Goal: Task Accomplishment & Management: Use online tool/utility

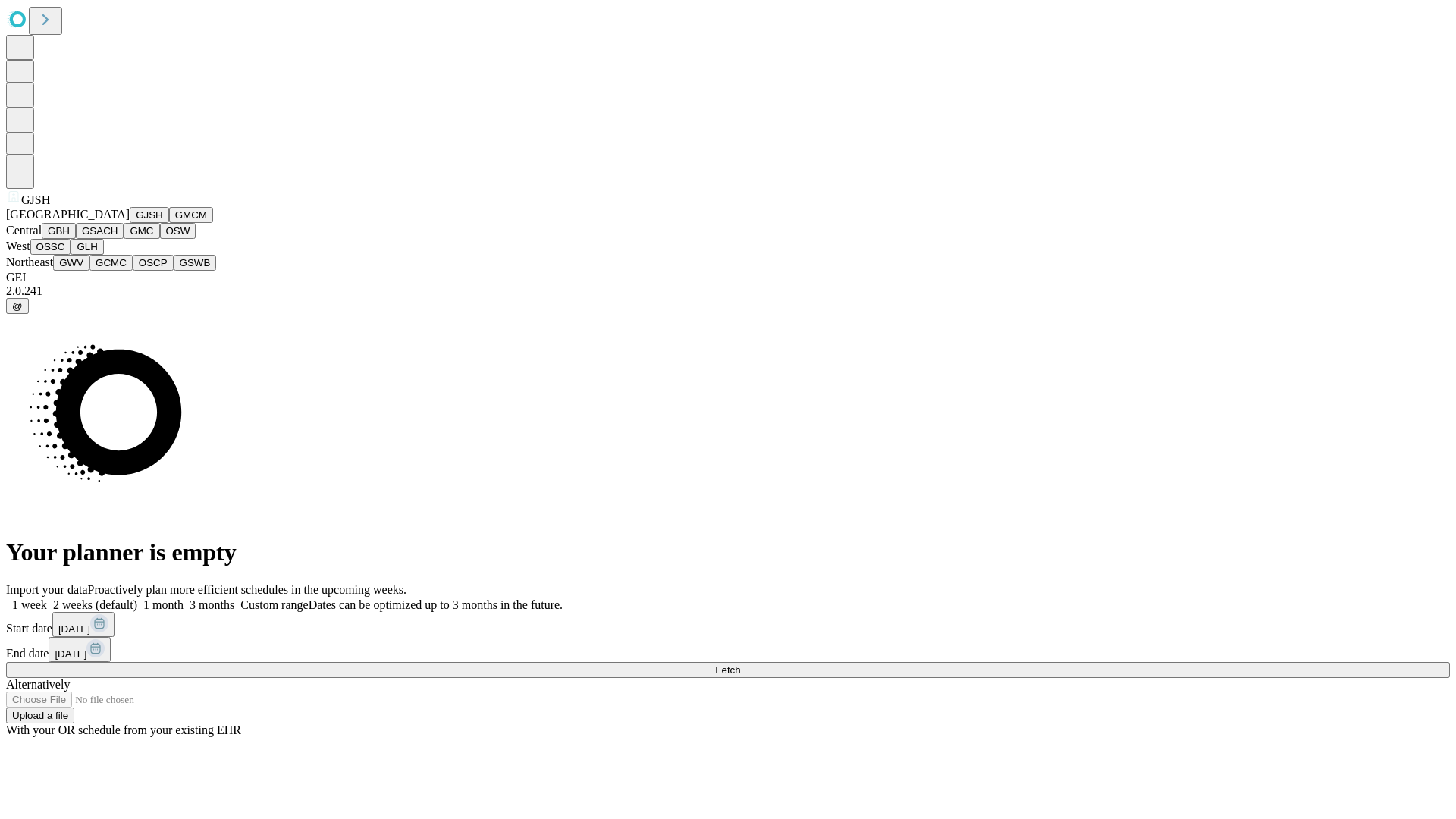
click at [130, 223] on button "GJSH" at bounding box center [150, 214] width 39 height 16
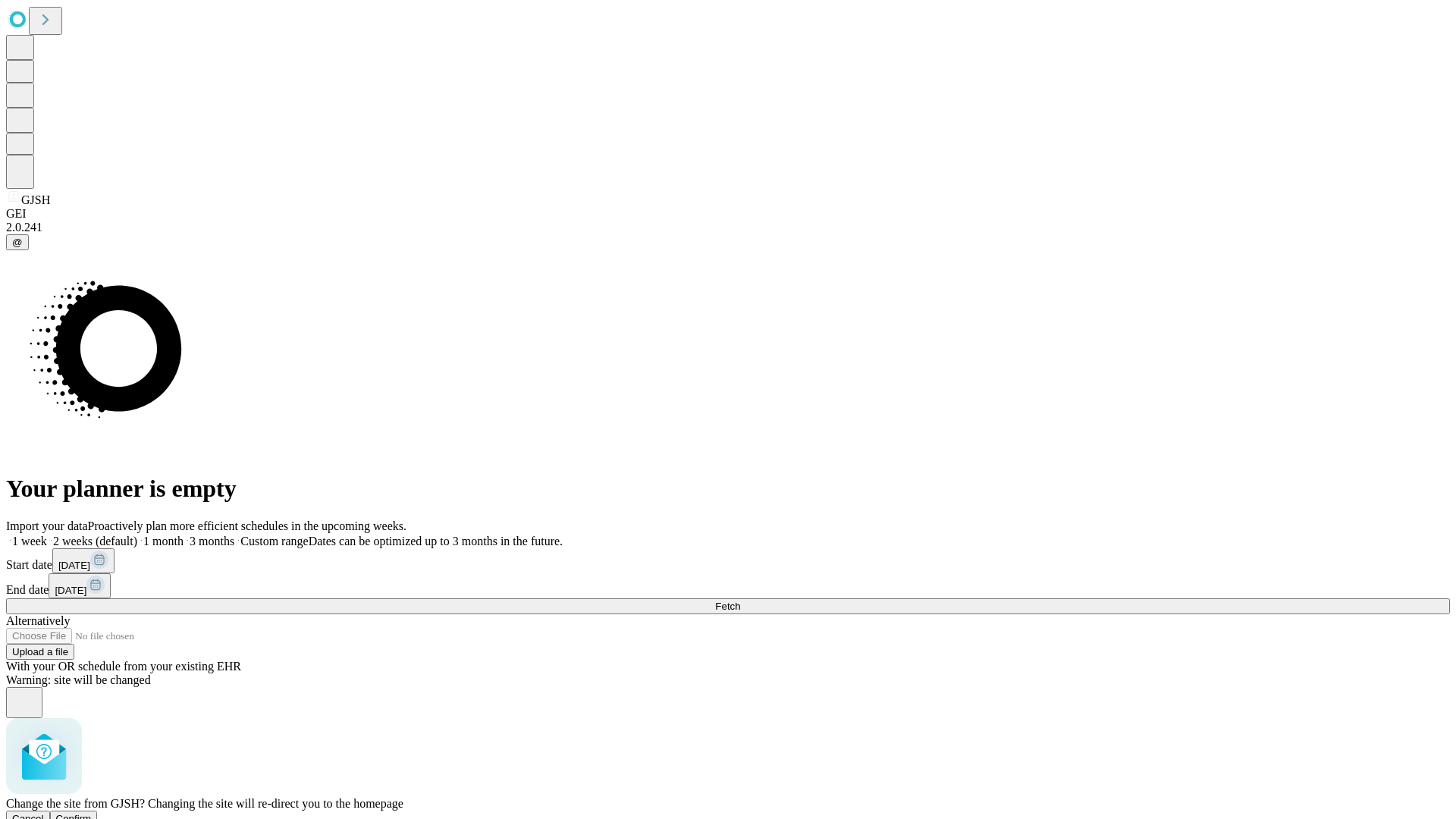
click at [92, 812] on span "Confirm" at bounding box center [74, 818] width 36 height 11
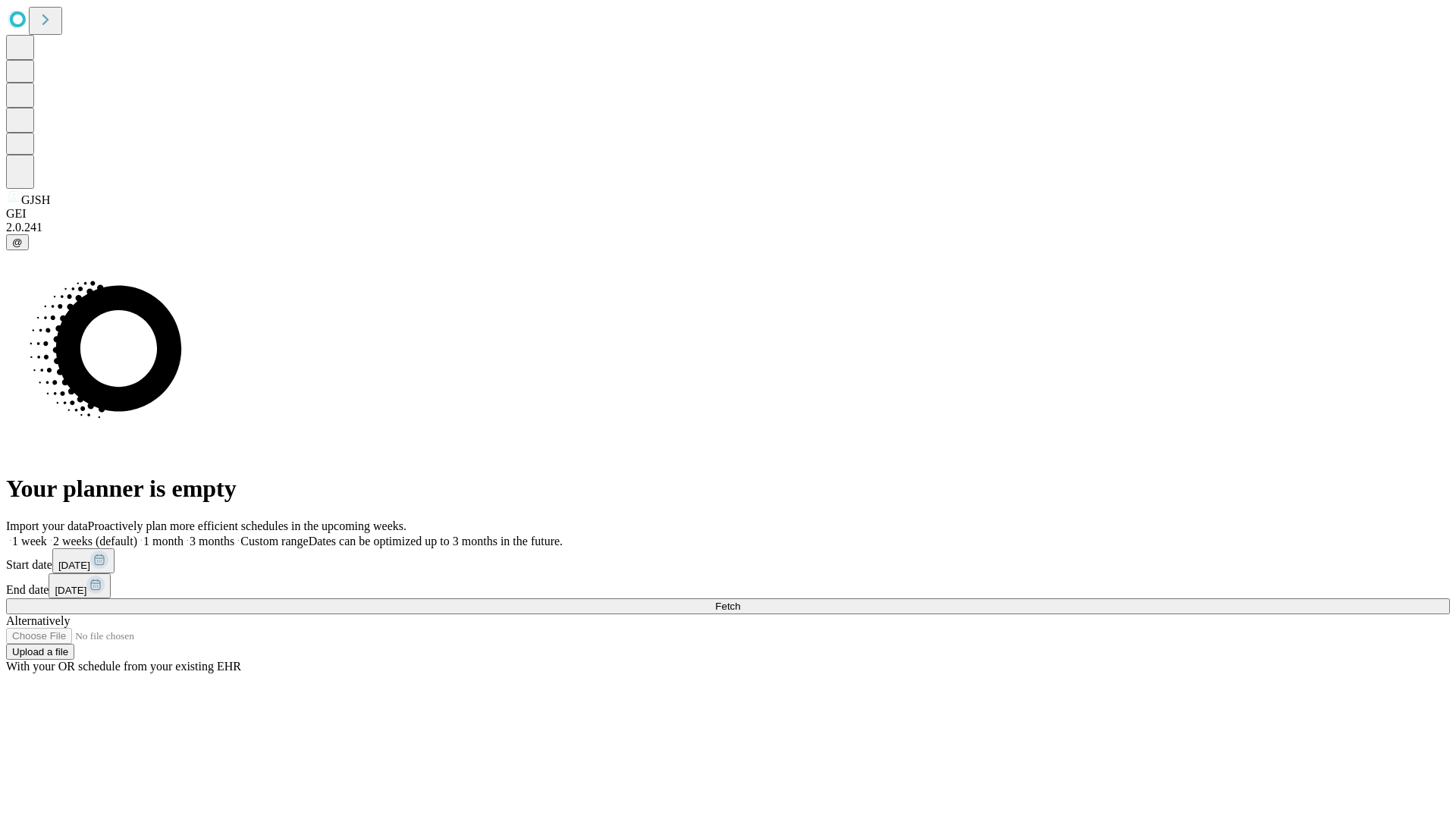
click at [184, 534] on label "1 month" at bounding box center [160, 541] width 46 height 13
click at [741, 601] on span "Fetch" at bounding box center [728, 607] width 25 height 11
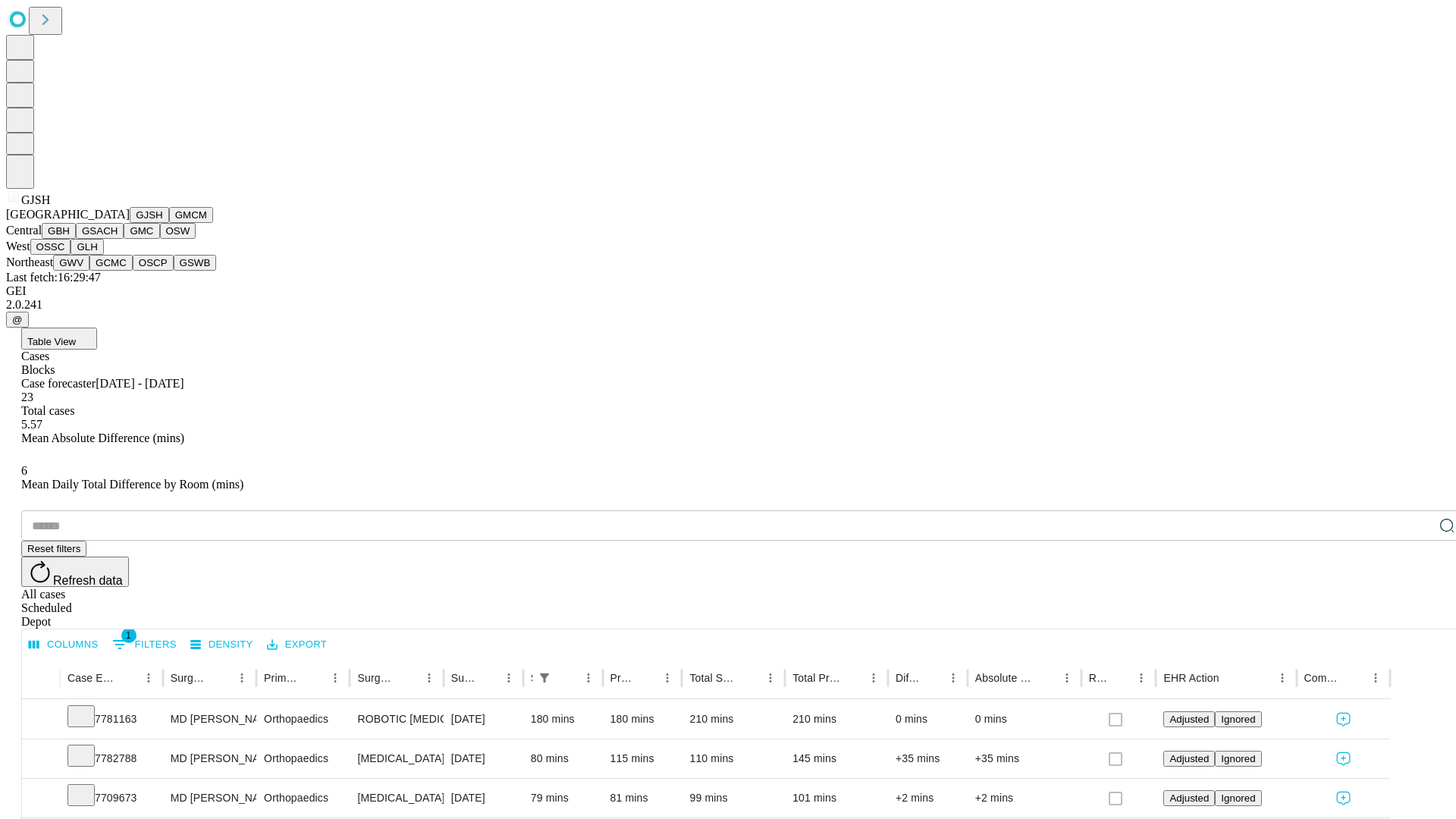
click at [169, 223] on button "GMCM" at bounding box center [191, 214] width 44 height 16
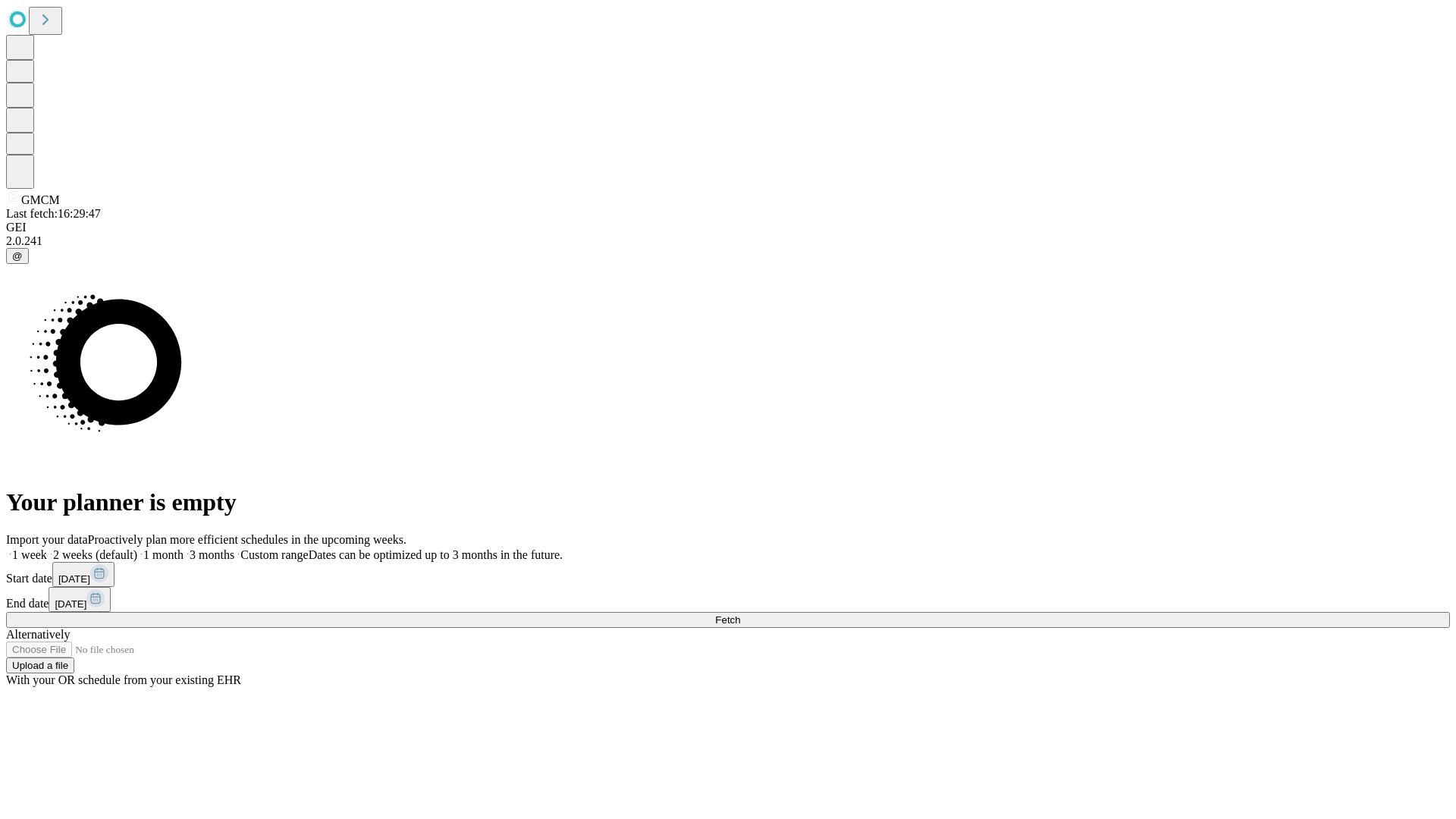
click at [184, 548] on label "1 month" at bounding box center [160, 555] width 46 height 13
click at [741, 614] on span "Fetch" at bounding box center [728, 620] width 25 height 11
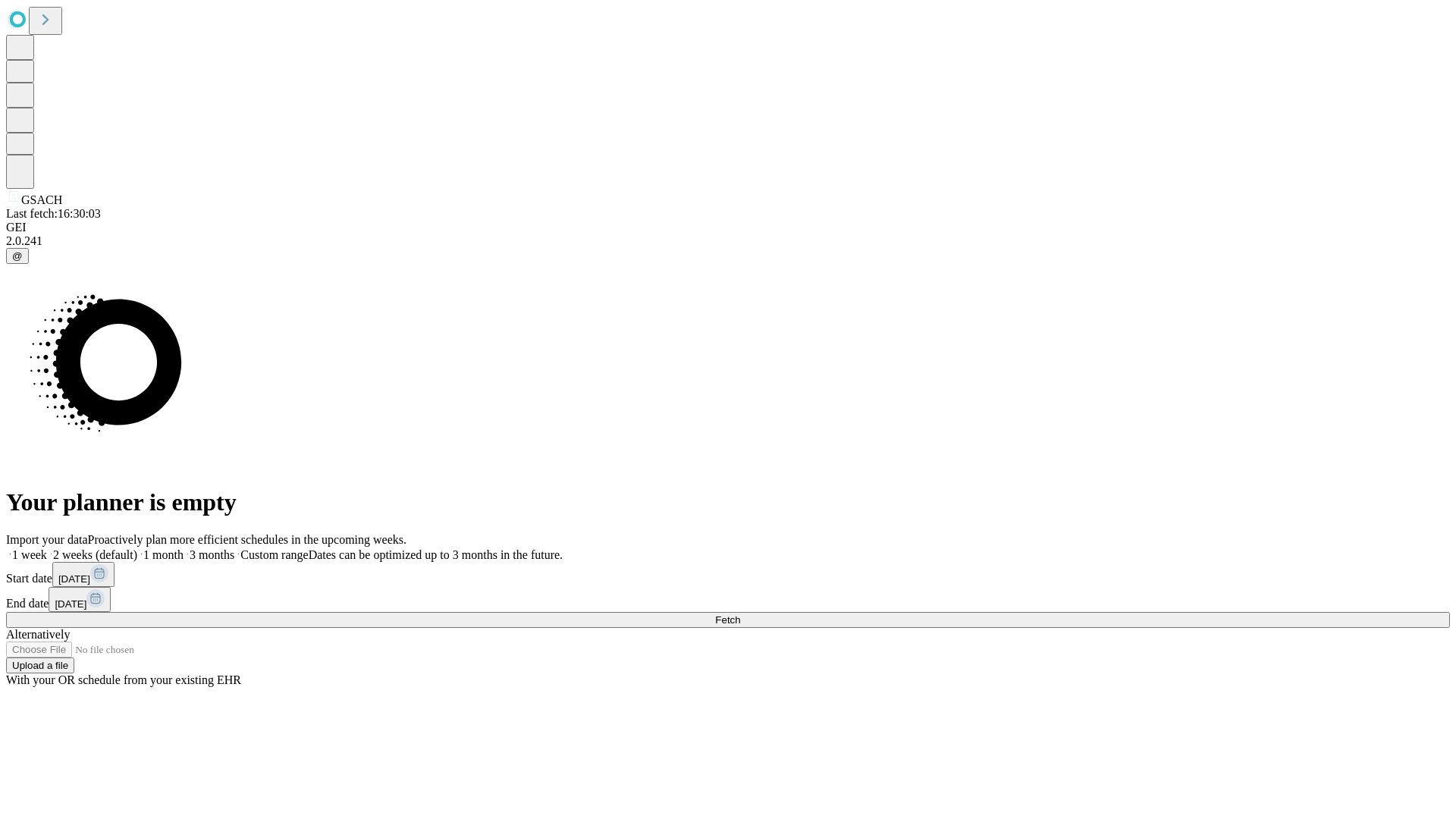
click at [184, 548] on label "1 month" at bounding box center [160, 555] width 46 height 13
click at [741, 614] on span "Fetch" at bounding box center [728, 620] width 25 height 11
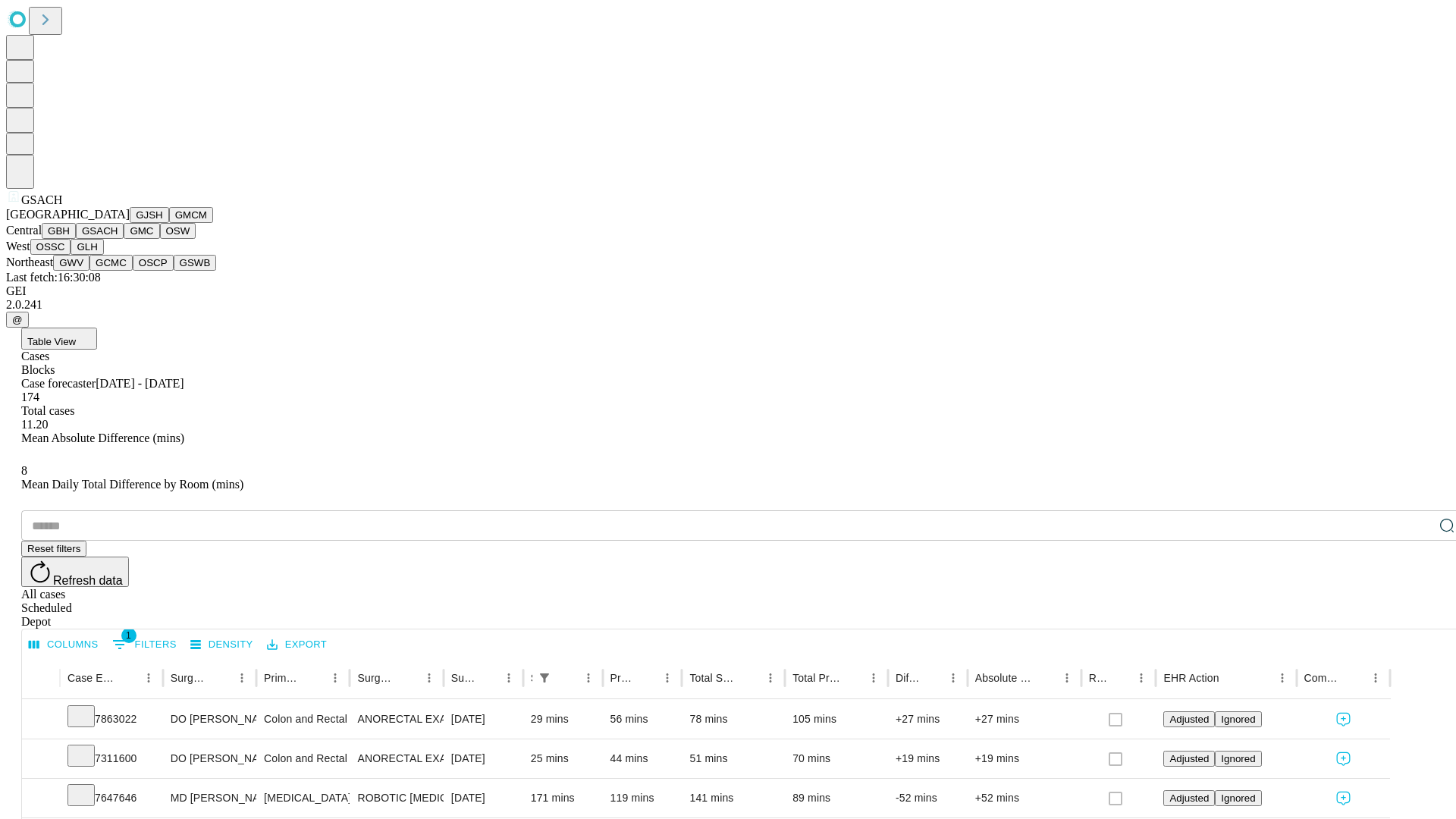
click at [124, 239] on button "GMC" at bounding box center [141, 230] width 36 height 16
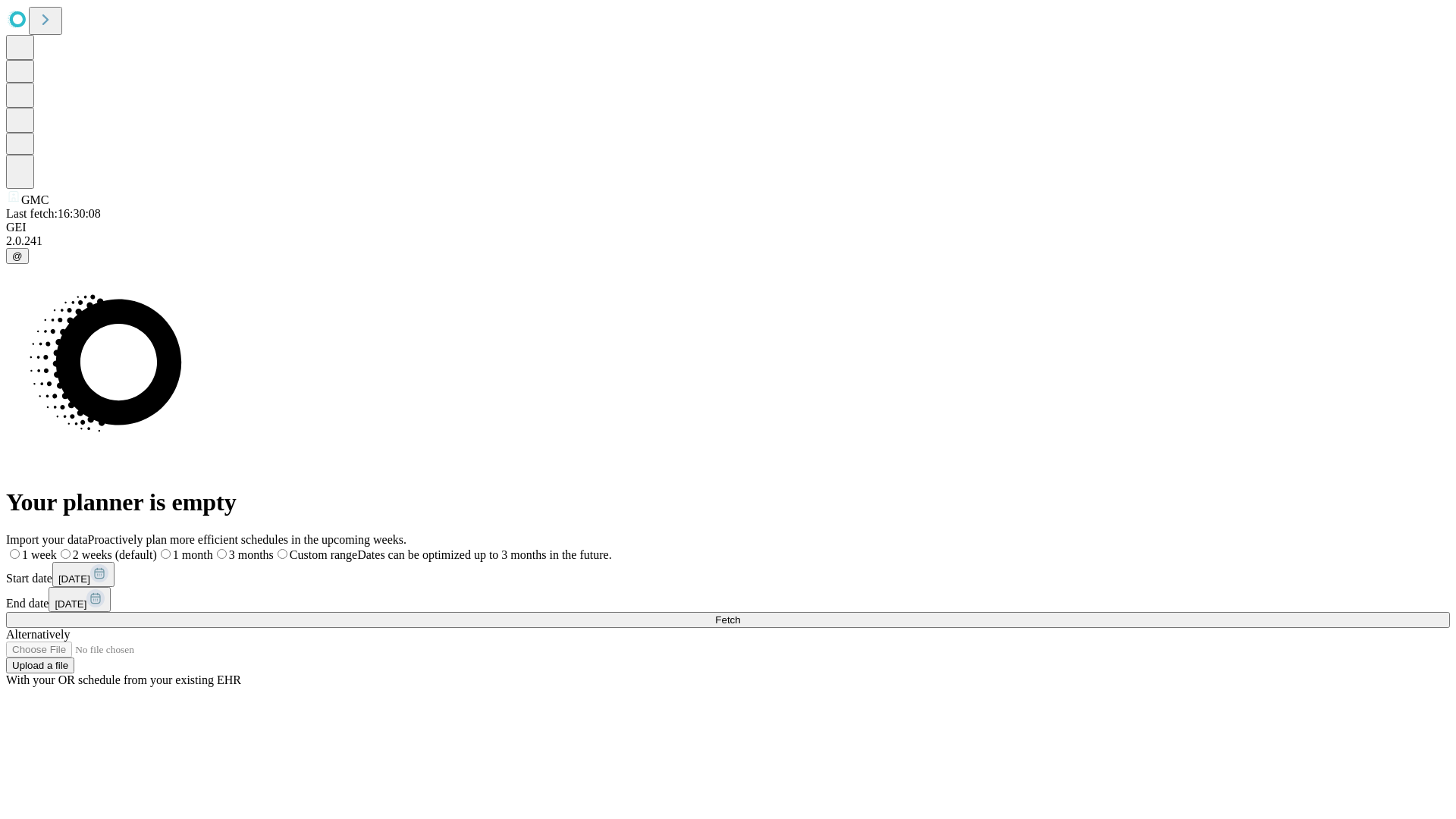
click at [213, 548] on label "1 month" at bounding box center [185, 555] width 56 height 13
click at [741, 614] on span "Fetch" at bounding box center [728, 620] width 25 height 11
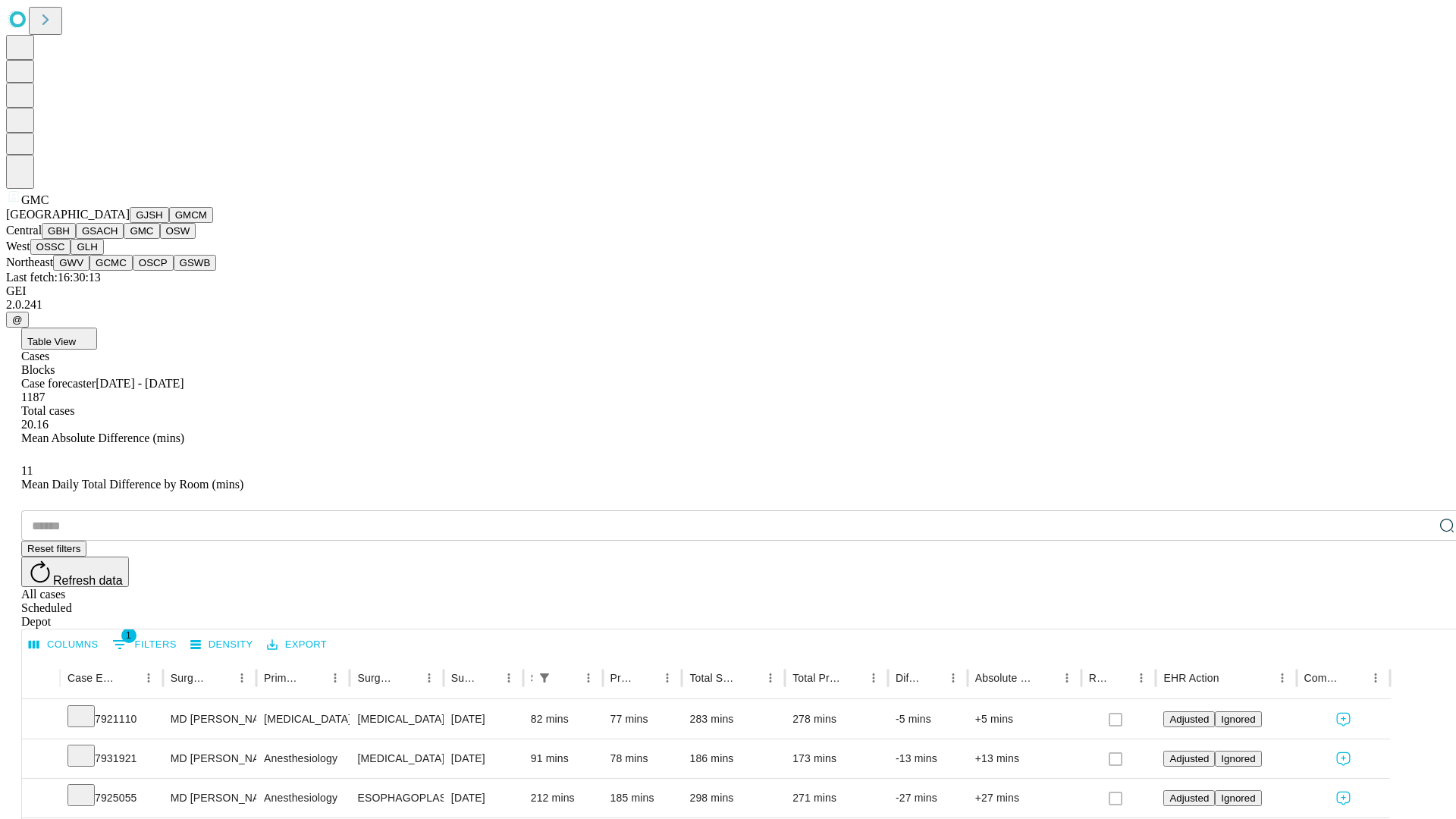
click at [160, 239] on button "OSW" at bounding box center [178, 230] width 37 height 16
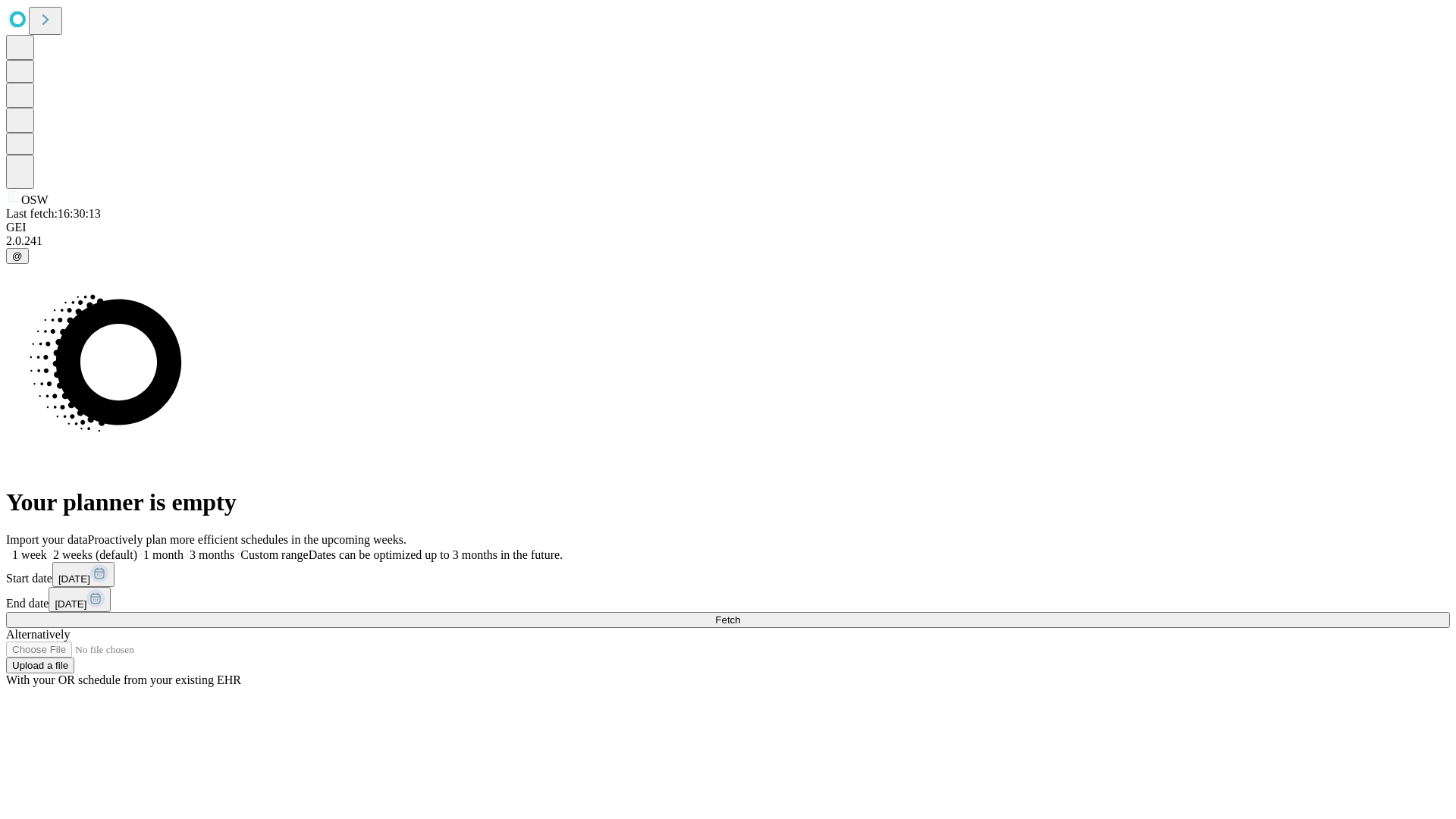
click at [184, 548] on label "1 month" at bounding box center [160, 555] width 46 height 13
click at [741, 614] on span "Fetch" at bounding box center [728, 620] width 25 height 11
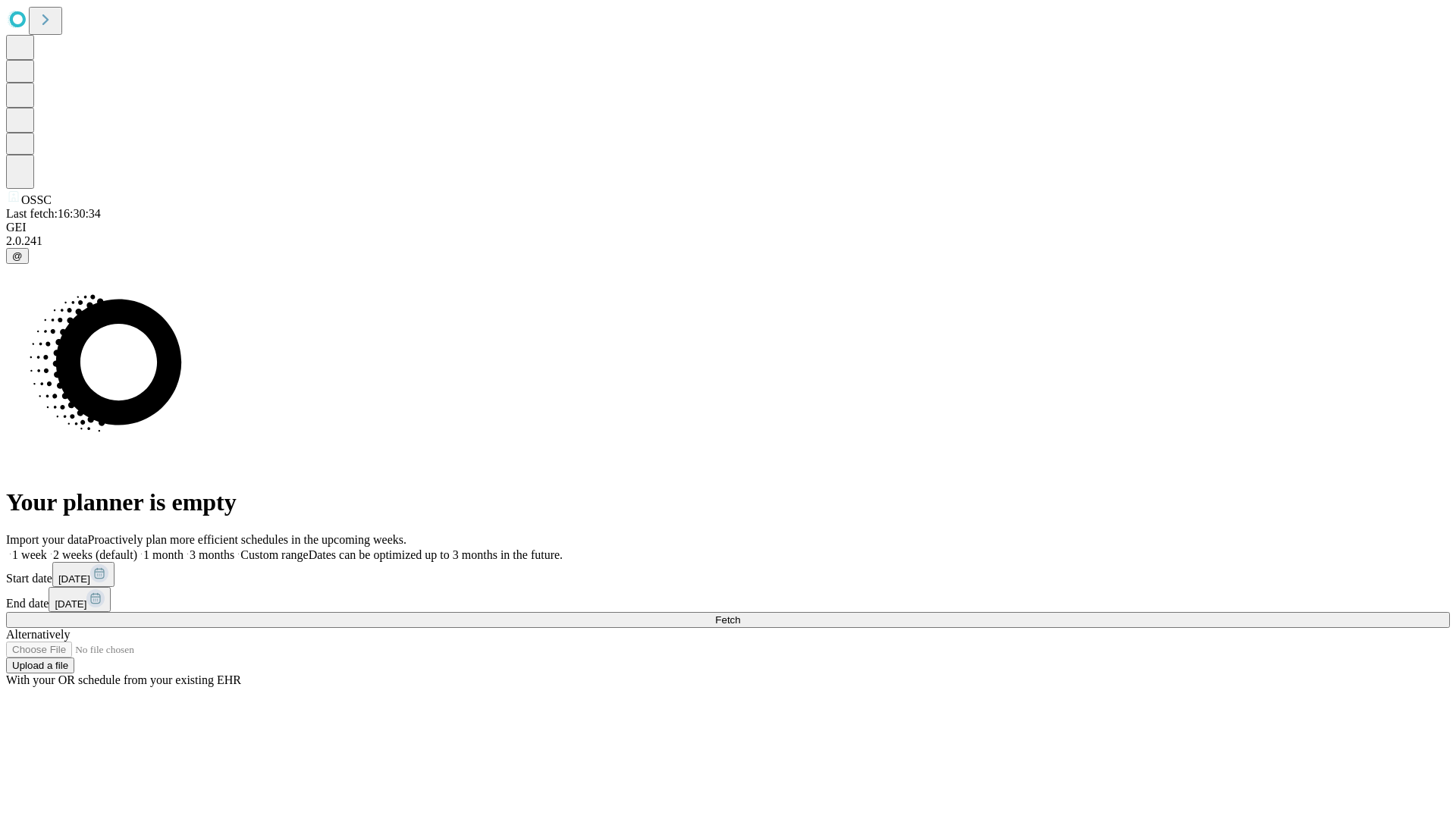
click at [741, 614] on span "Fetch" at bounding box center [728, 620] width 25 height 11
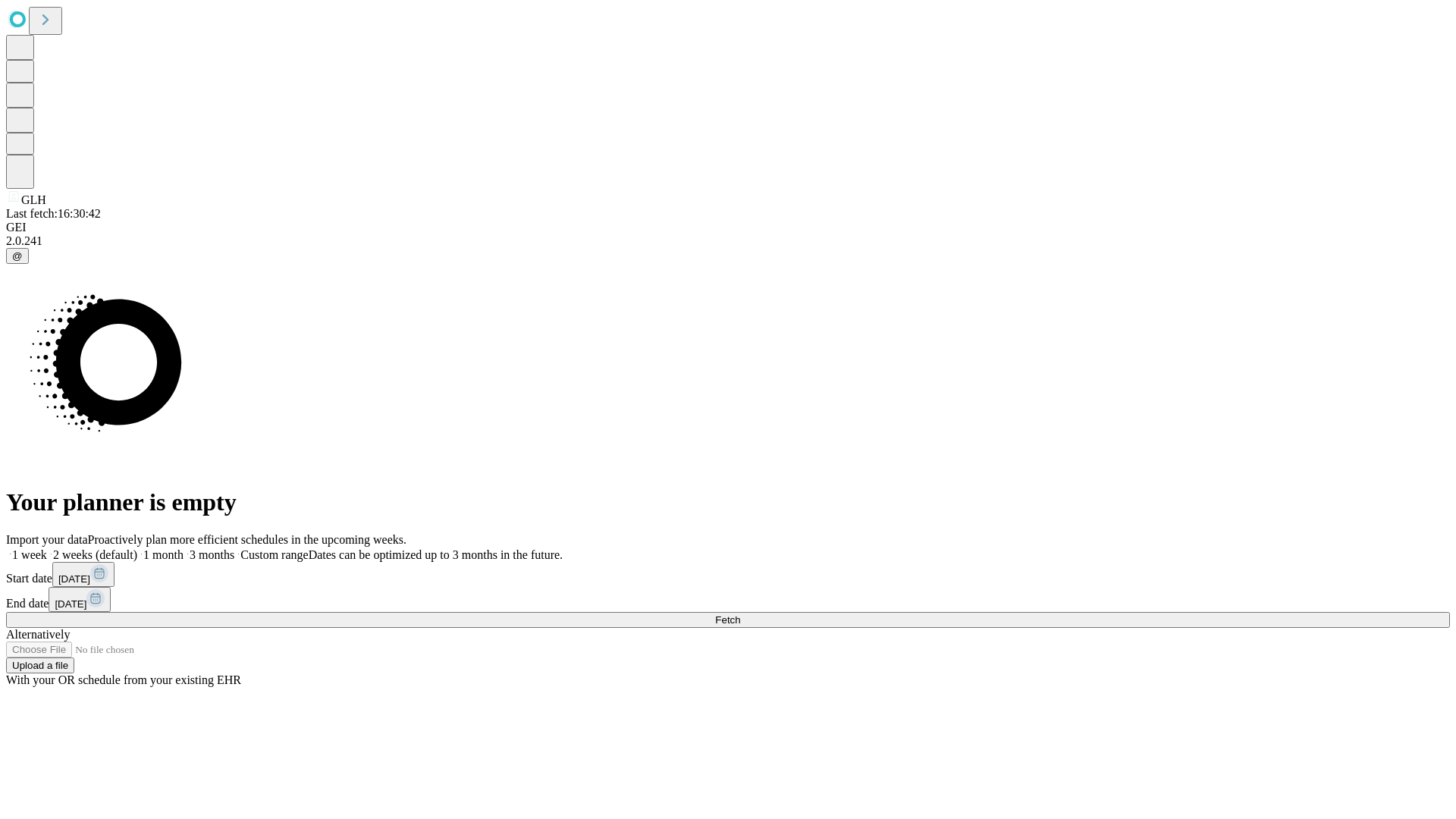
click at [184, 548] on label "1 month" at bounding box center [160, 555] width 46 height 13
click at [741, 614] on span "Fetch" at bounding box center [728, 620] width 25 height 11
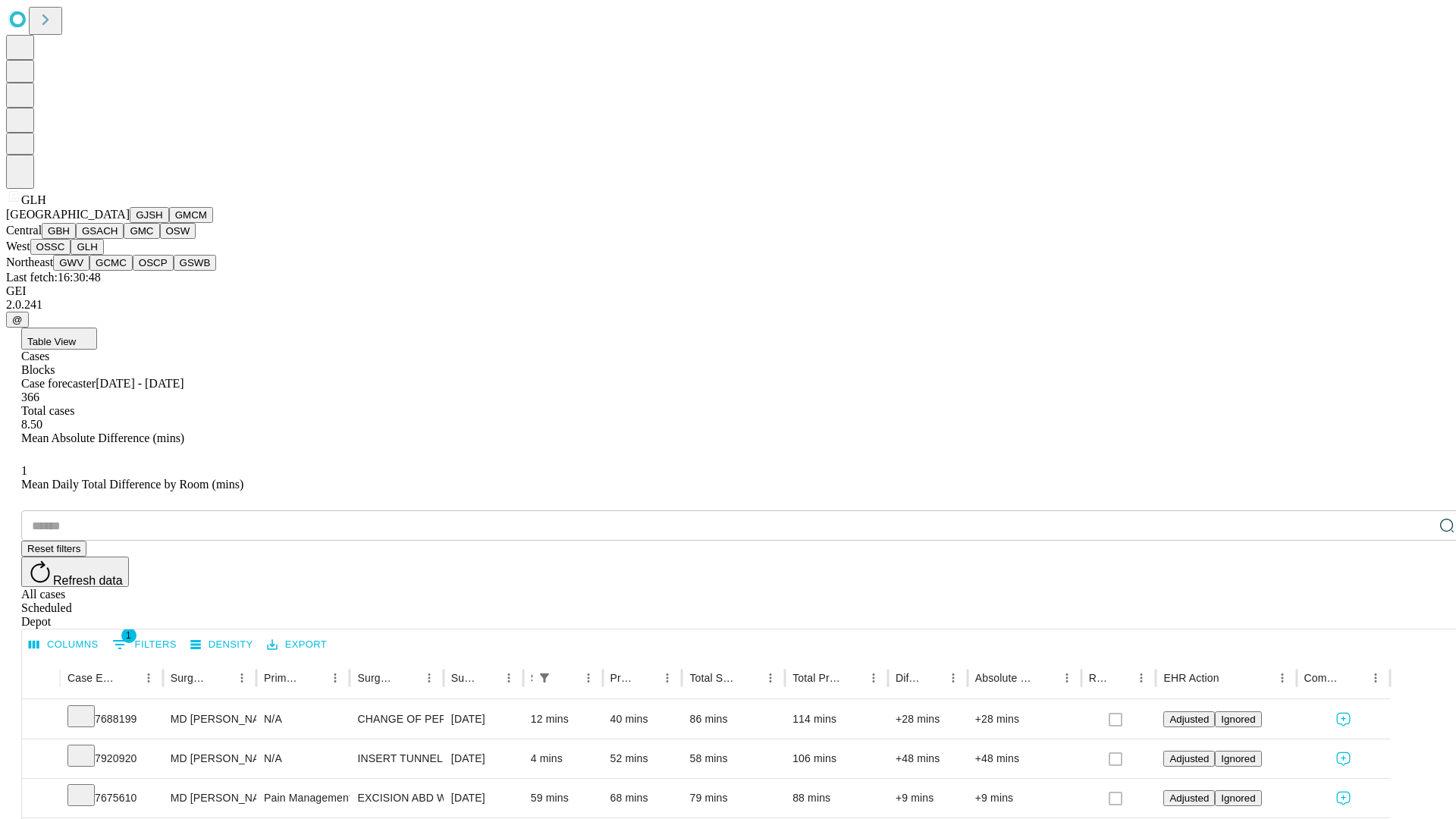
click at [90, 271] on button "GWV" at bounding box center [71, 262] width 37 height 16
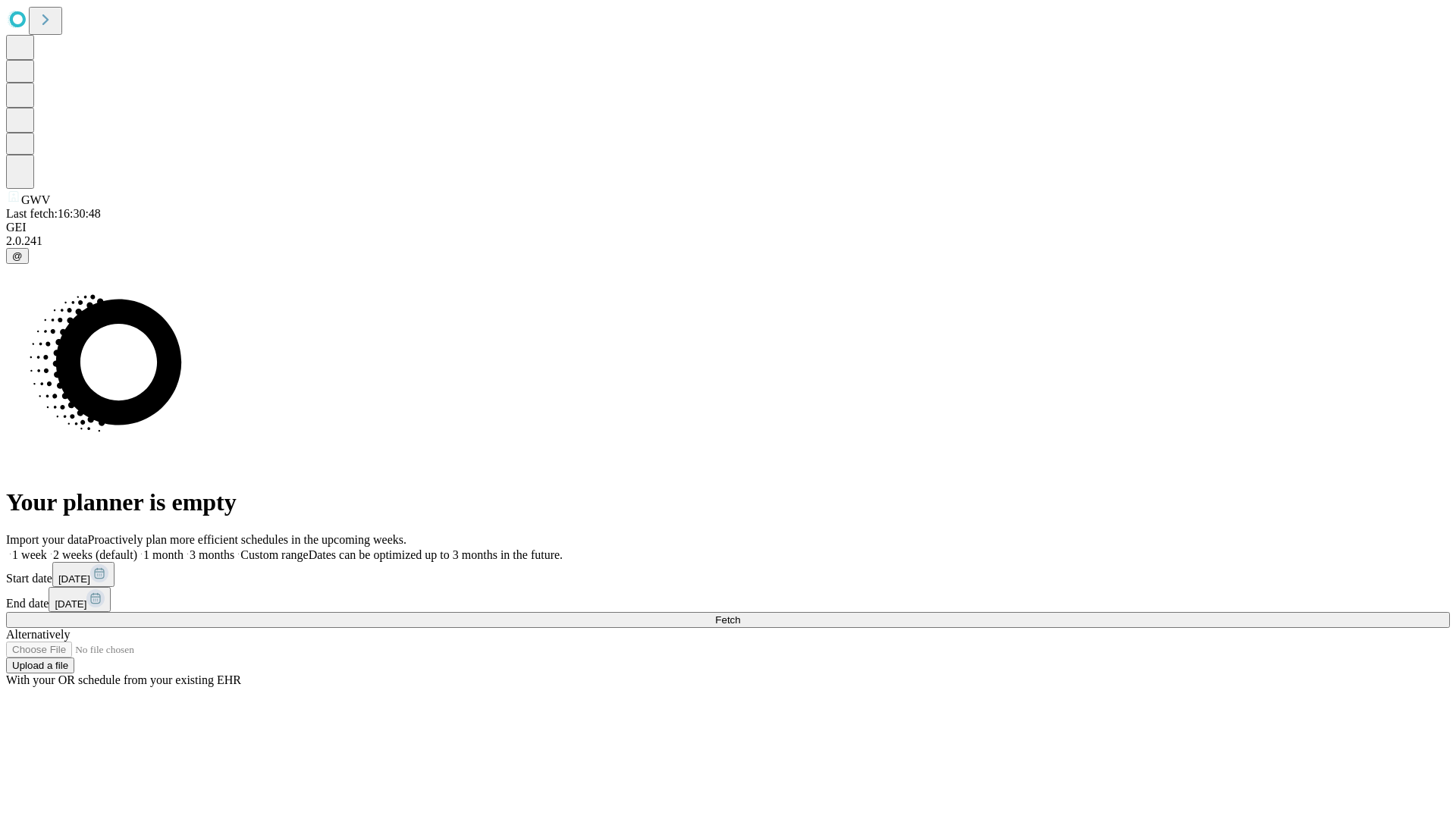
click at [184, 548] on label "1 month" at bounding box center [160, 555] width 46 height 13
click at [741, 614] on span "Fetch" at bounding box center [728, 620] width 25 height 11
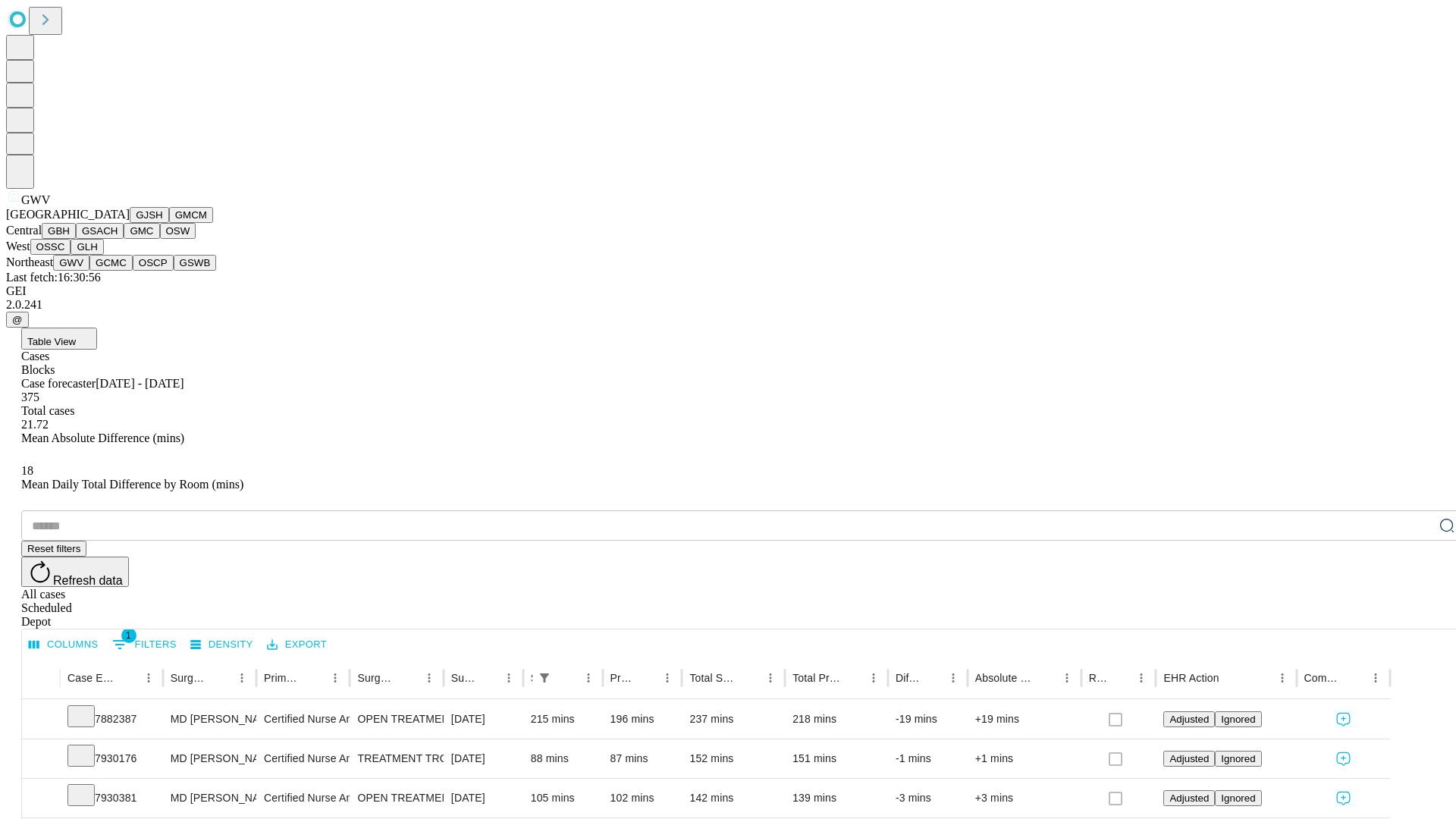
click at [118, 271] on button "GCMC" at bounding box center [111, 262] width 43 height 16
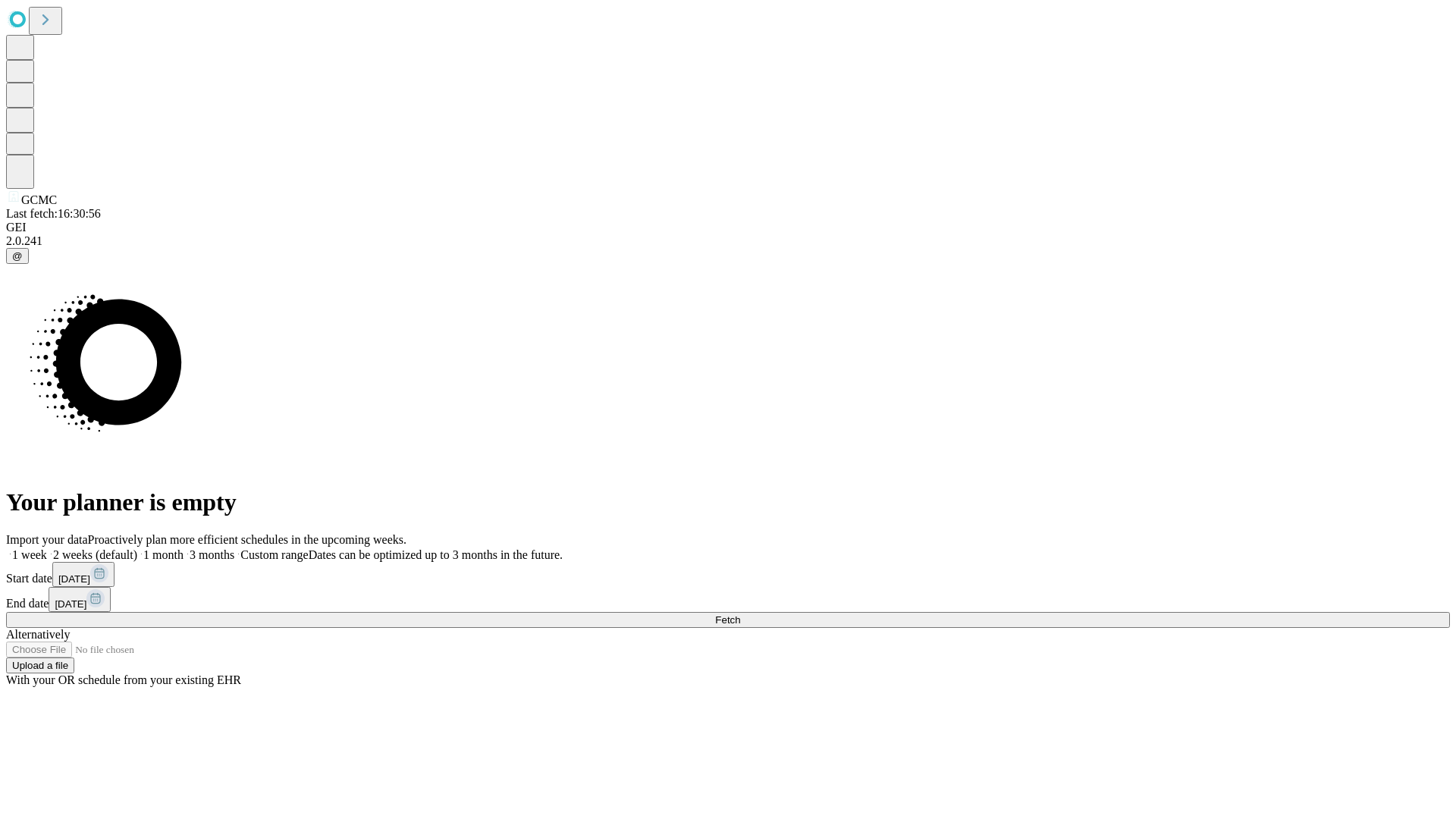
click at [184, 548] on label "1 month" at bounding box center [160, 555] width 46 height 13
click at [741, 614] on span "Fetch" at bounding box center [728, 620] width 25 height 11
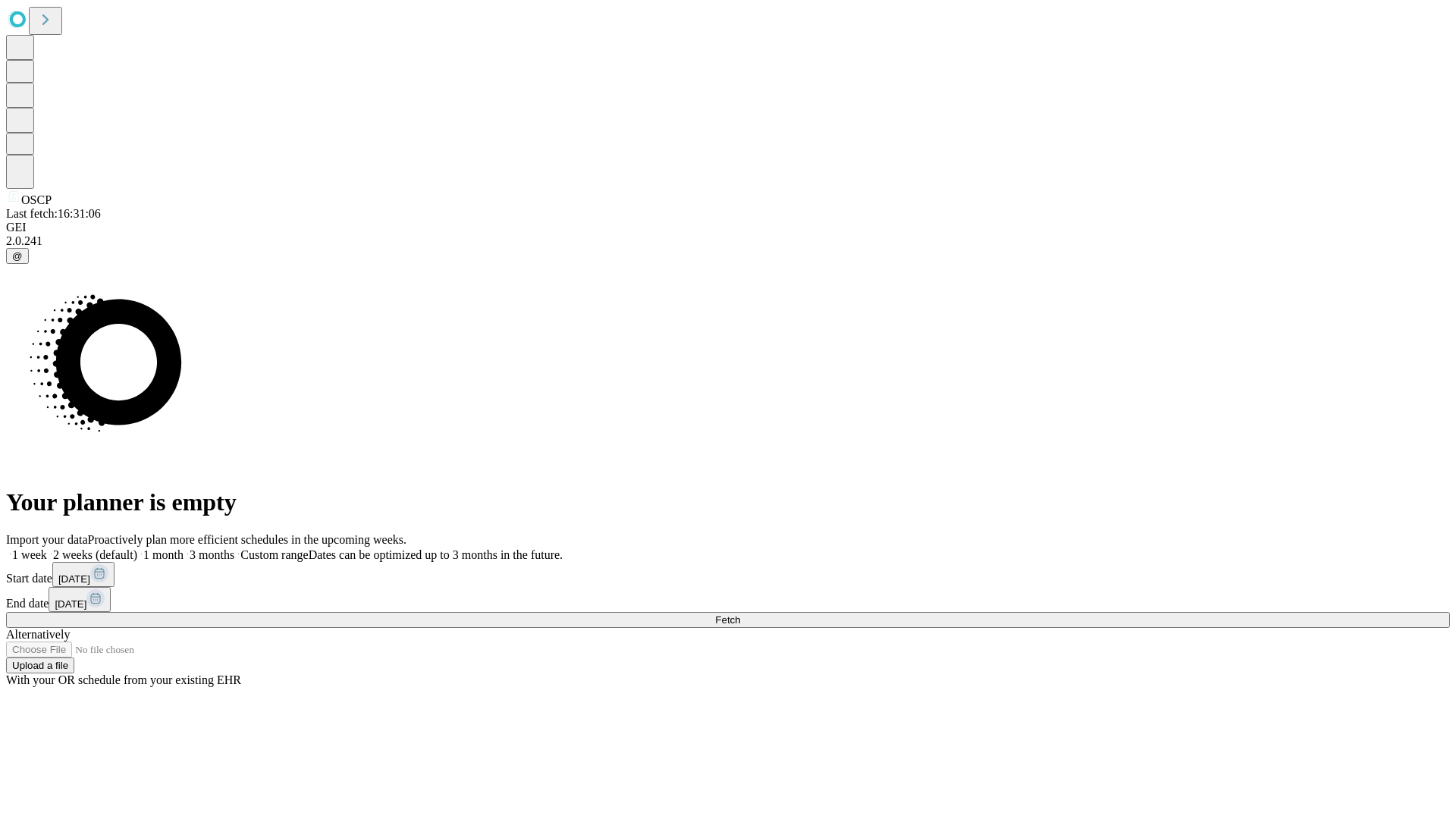
click at [184, 548] on label "1 month" at bounding box center [160, 555] width 46 height 13
click at [741, 614] on span "Fetch" at bounding box center [728, 620] width 25 height 11
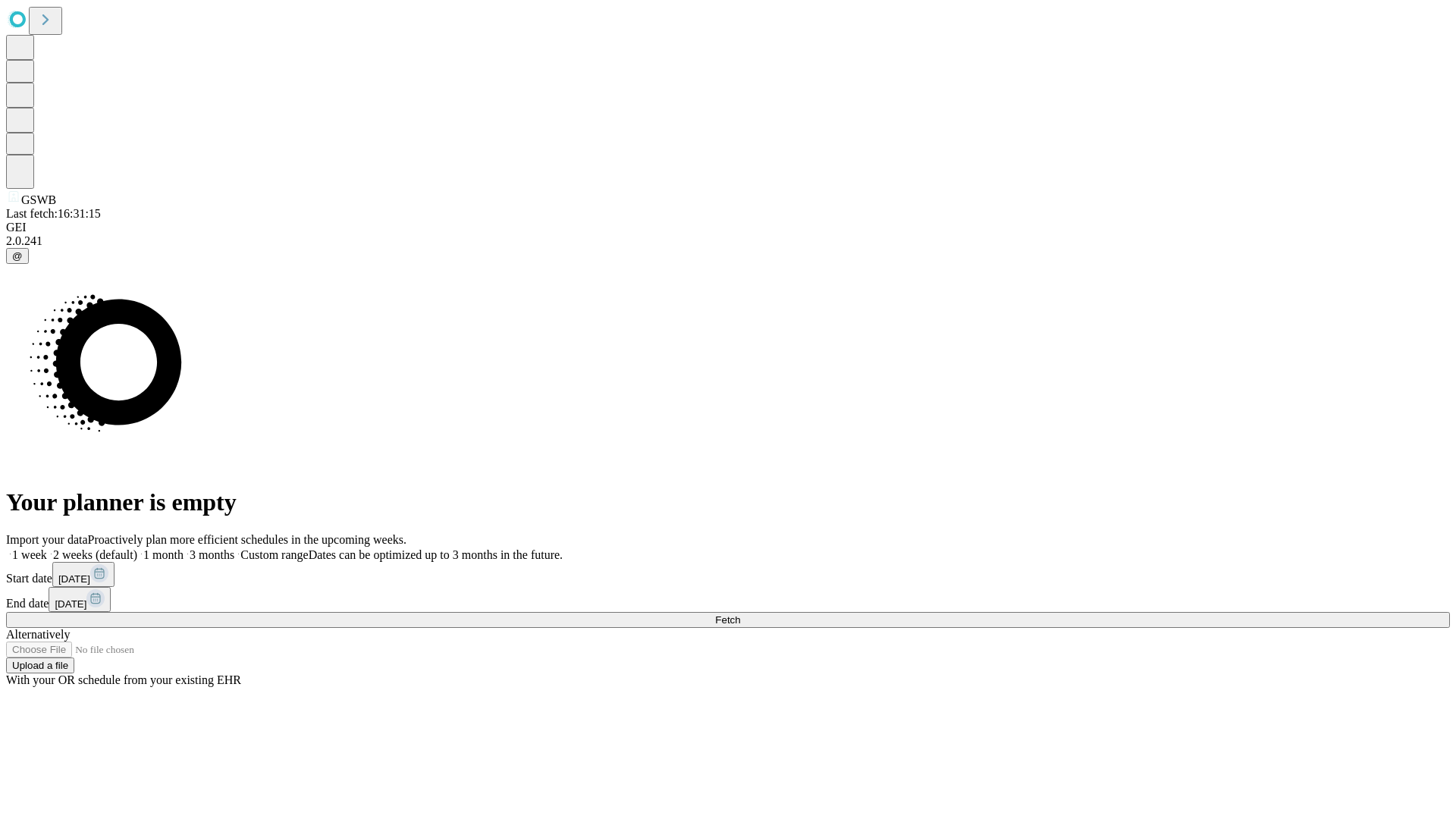
click at [184, 548] on label "1 month" at bounding box center [160, 555] width 46 height 13
click at [741, 614] on span "Fetch" at bounding box center [728, 620] width 25 height 11
